Goal: Check status

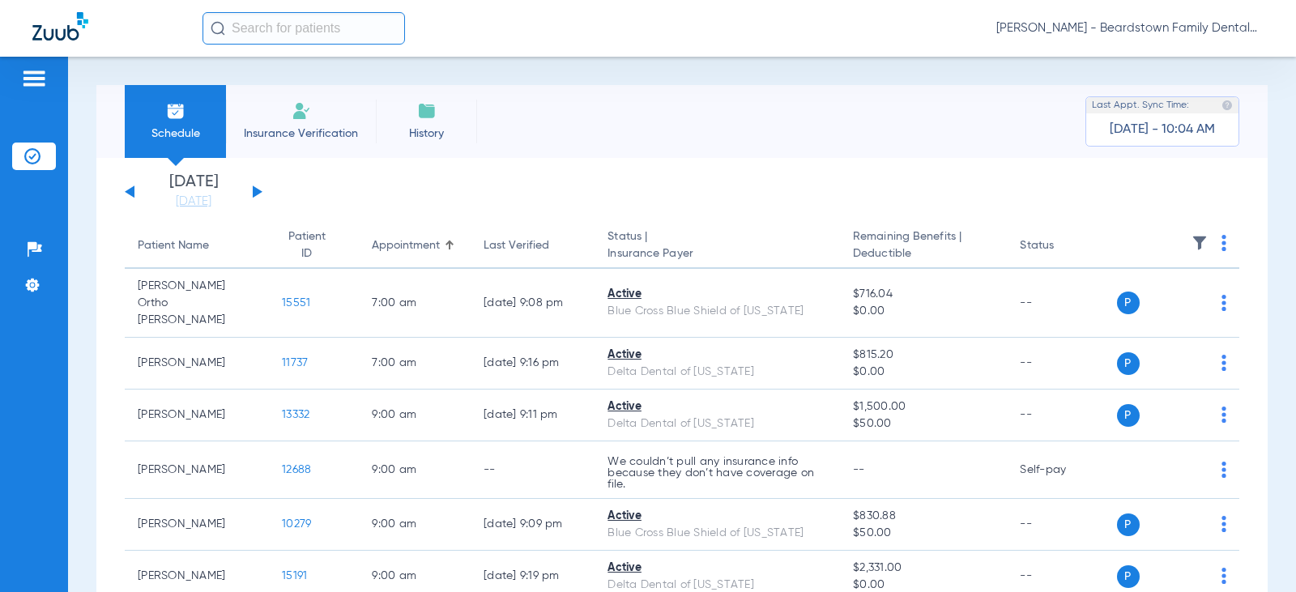
click at [355, 30] on input "text" at bounding box center [304, 28] width 203 height 32
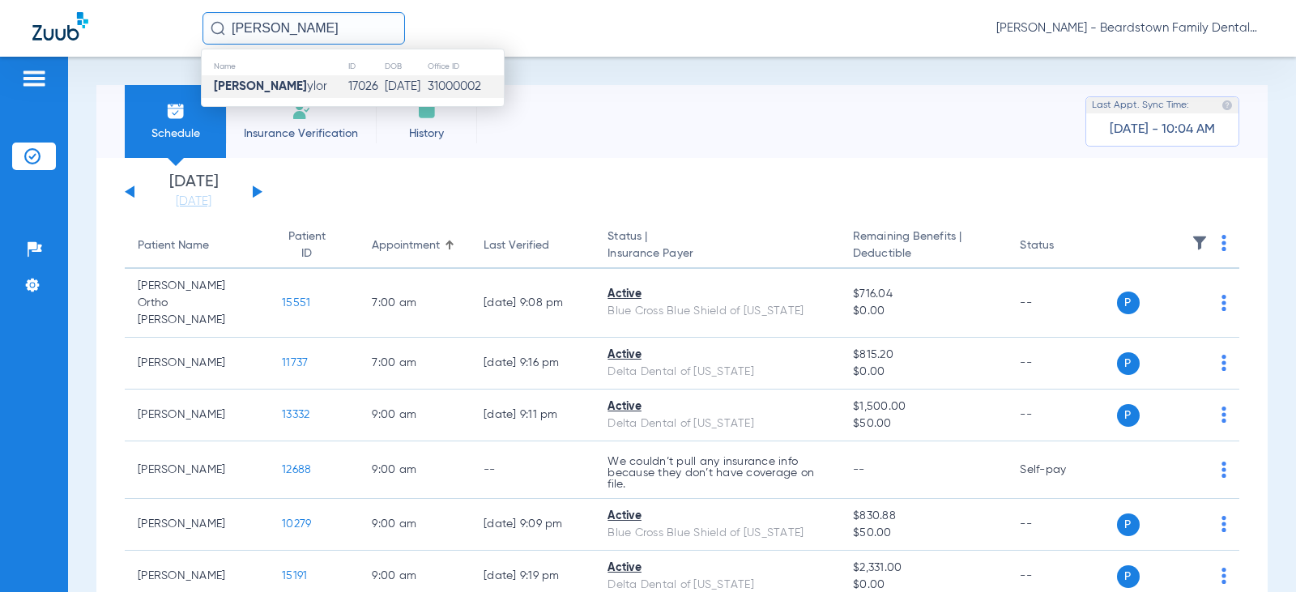
type input "[PERSON_NAME]"
click at [245, 97] on td "[PERSON_NAME] ylor" at bounding box center [275, 86] width 146 height 23
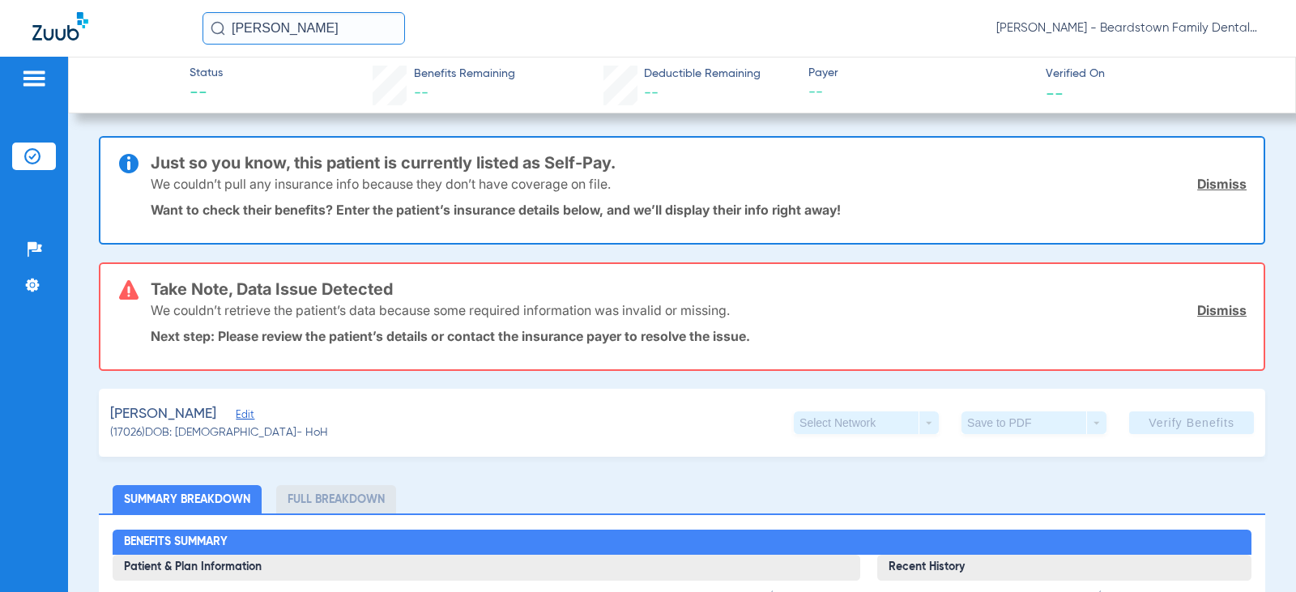
click at [1218, 309] on link "Dismiss" at bounding box center [1221, 310] width 49 height 16
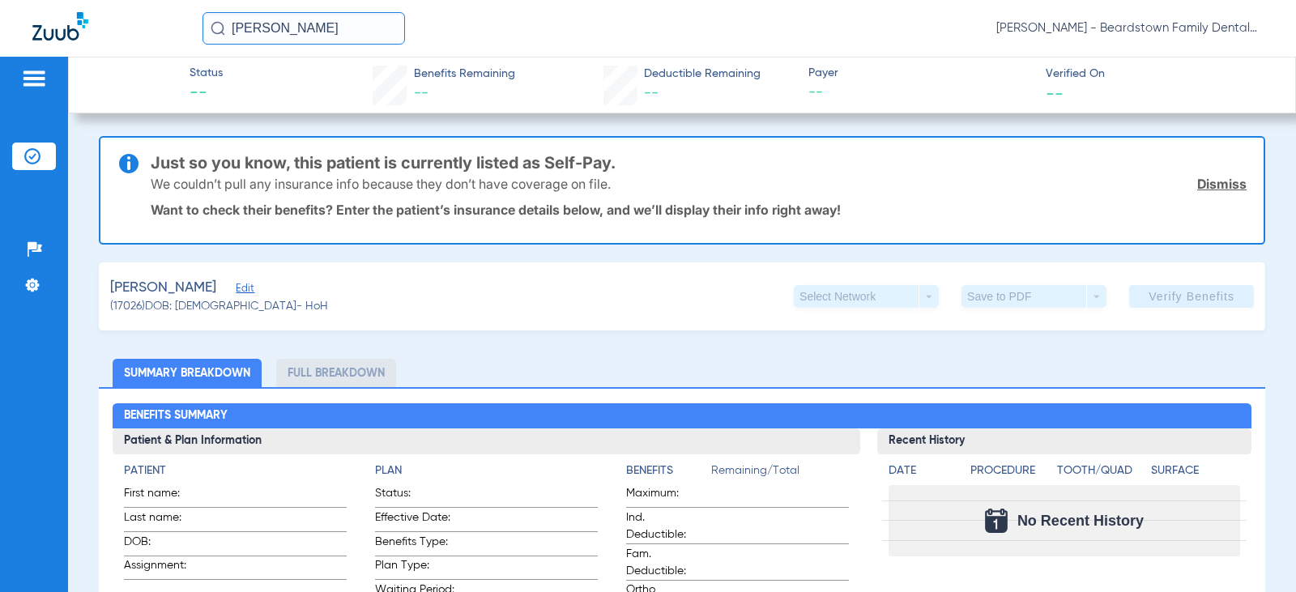
click at [1227, 185] on link "Dismiss" at bounding box center [1221, 184] width 49 height 16
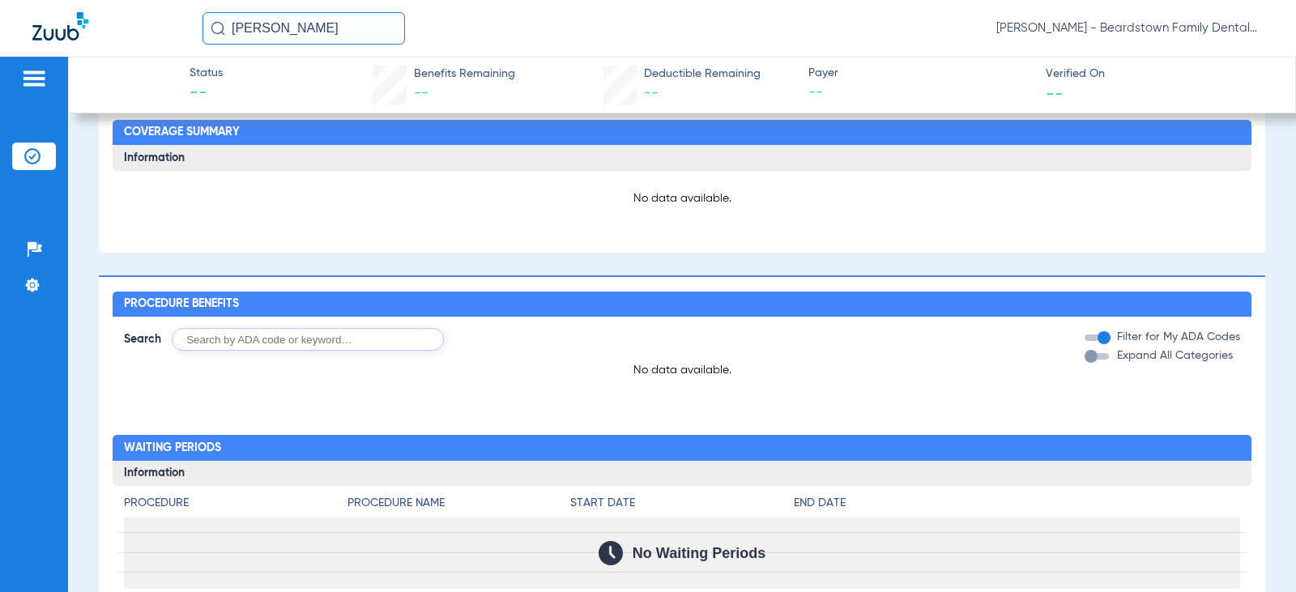
scroll to position [567, 0]
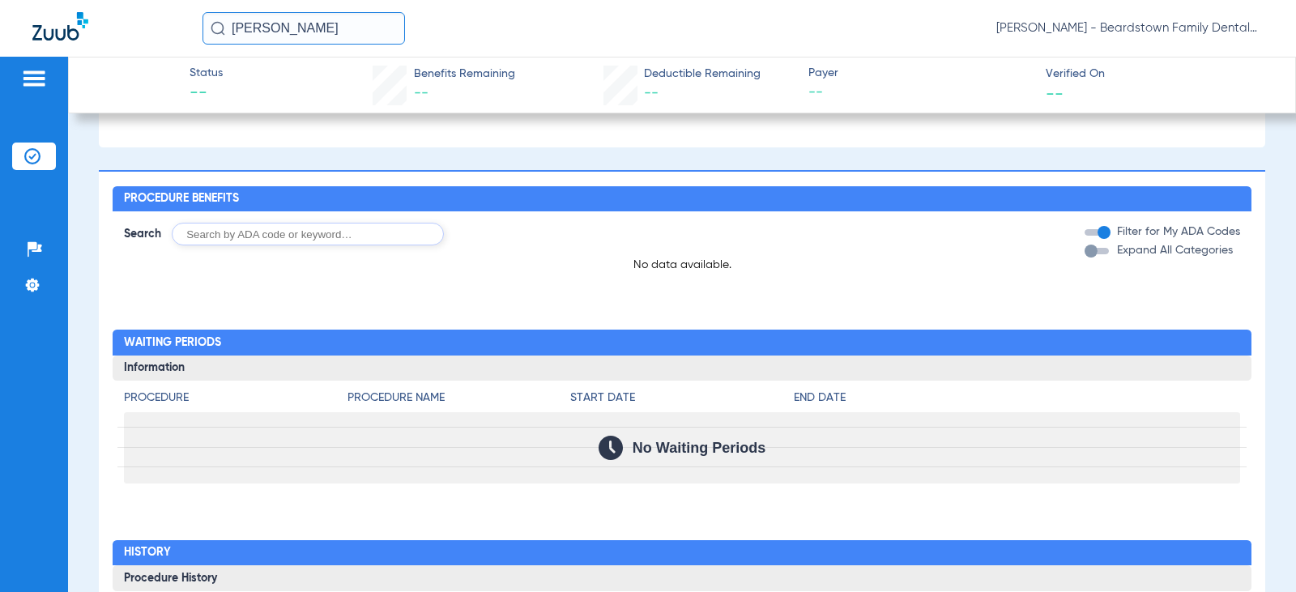
click at [818, 282] on div "Search Filter for My ADA Codes Expand All Categories No data available." at bounding box center [682, 247] width 1138 height 73
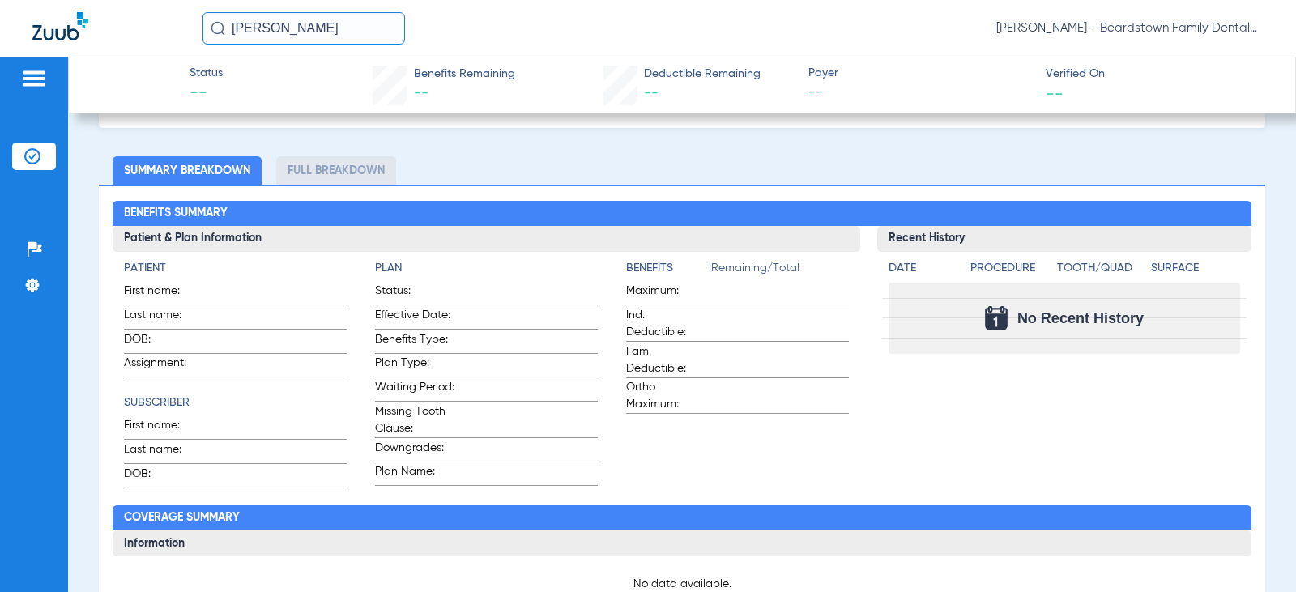
scroll to position [0, 0]
